Goal: Task Accomplishment & Management: Use online tool/utility

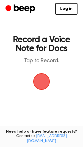
click at [42, 84] on span "button" at bounding box center [41, 81] width 17 height 17
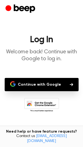
click at [42, 84] on button "Continue with Google" at bounding box center [42, 84] width 74 height 13
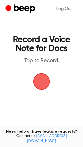
click at [39, 88] on span "button" at bounding box center [41, 81] width 17 height 17
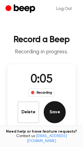
click at [53, 113] on button "Save" at bounding box center [55, 112] width 22 height 22
